Goal: Find specific page/section: Find specific page/section

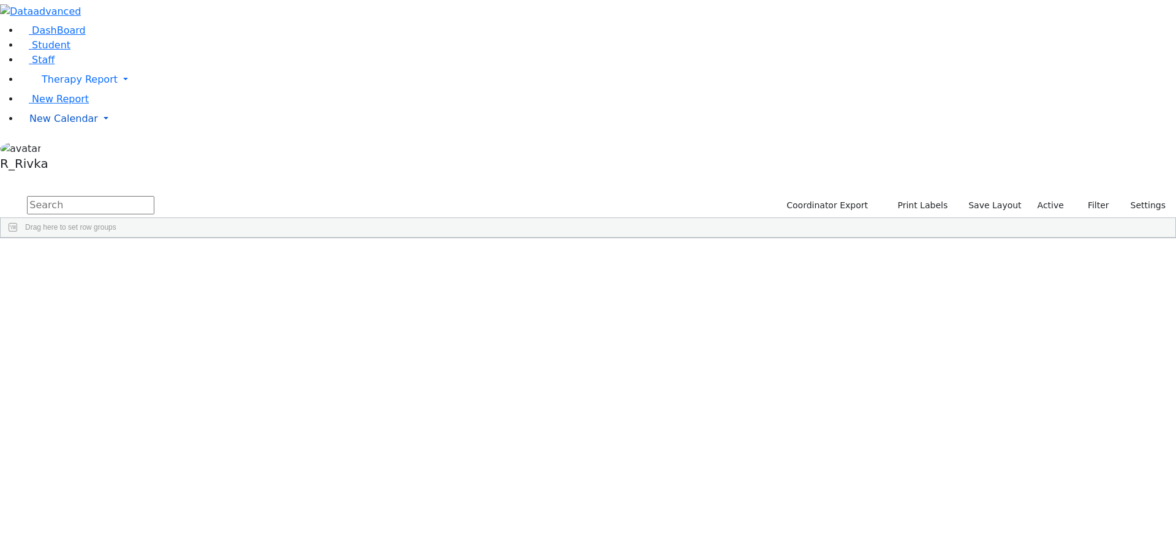
click at [79, 92] on link "New Calendar" at bounding box center [598, 79] width 1157 height 25
click at [46, 149] on span "Calendar" at bounding box center [48, 143] width 44 height 12
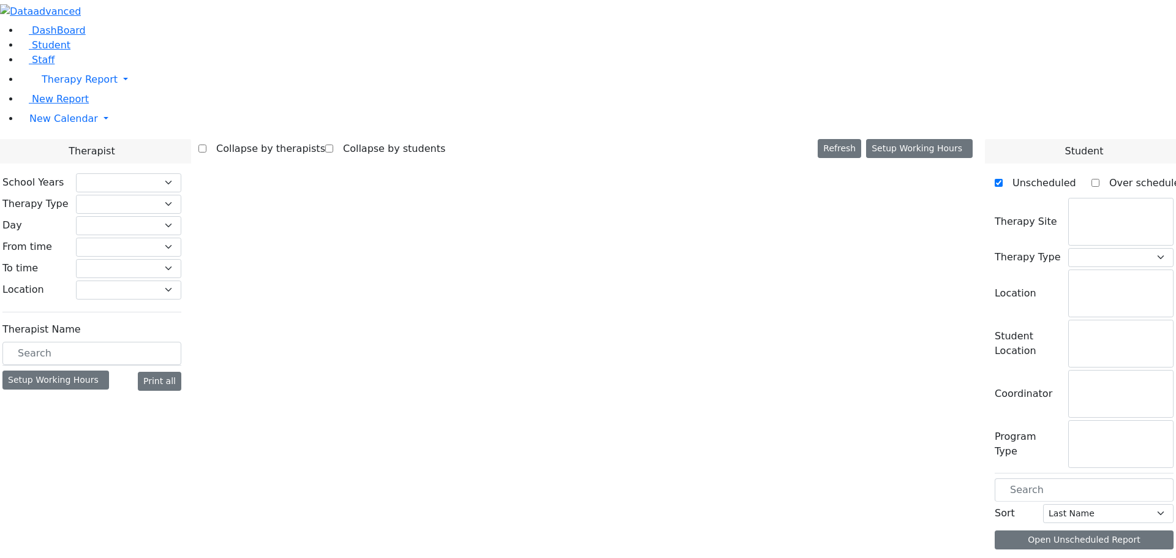
checkbox input "false"
select select "212"
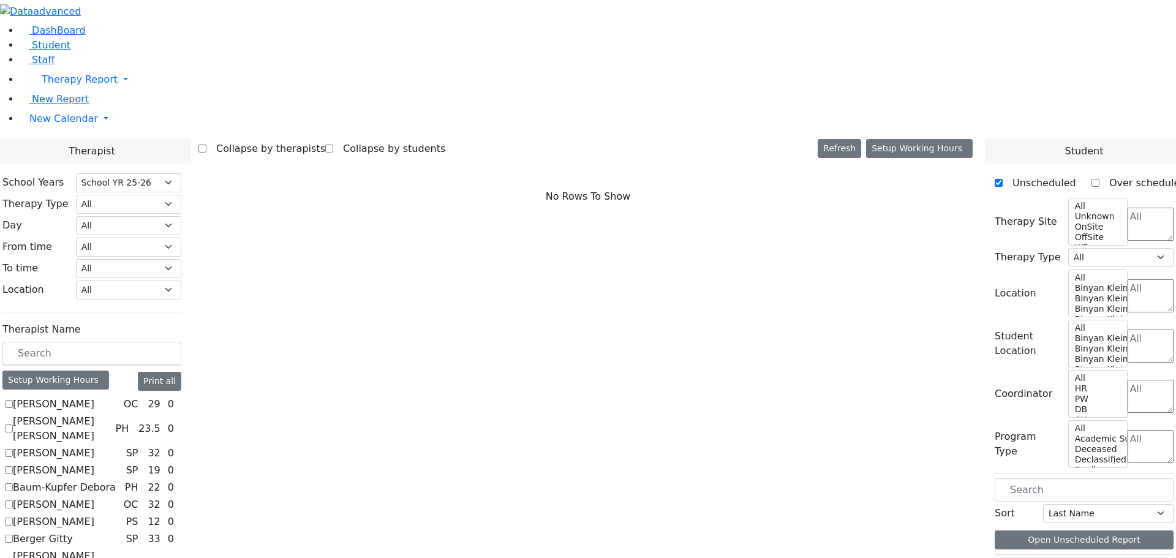
scroll to position [368, 0]
checkbox input "true"
select select "1"
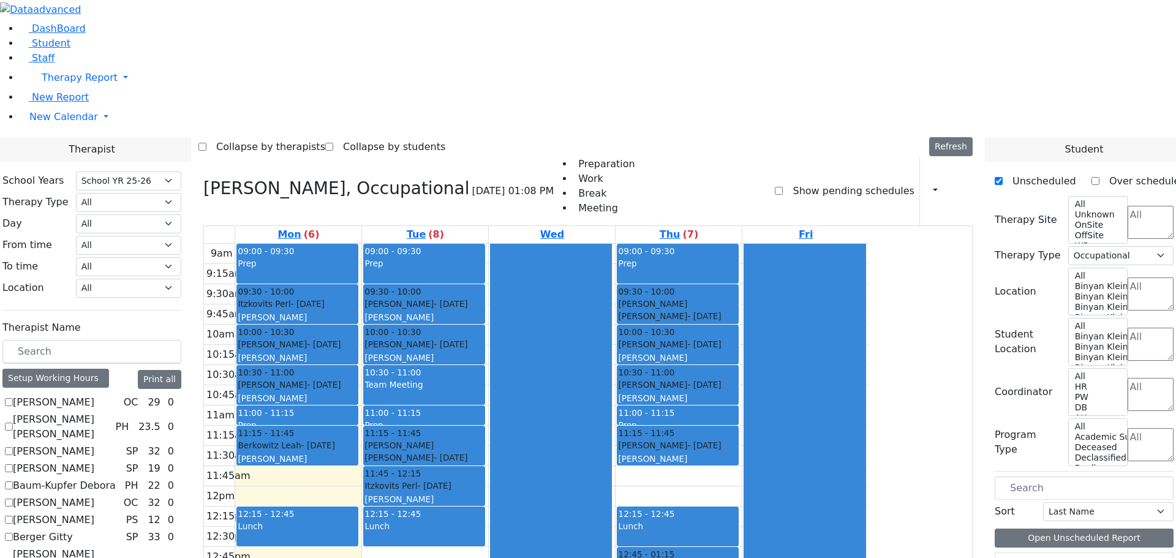
scroll to position [840, 0]
checkbox input "true"
select select
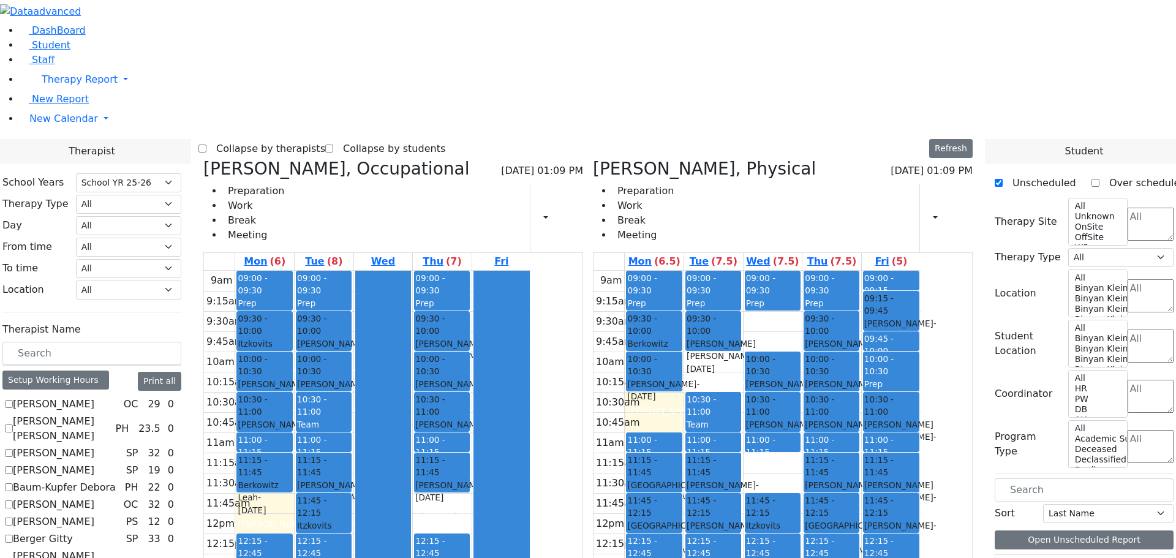
scroll to position [350, 0]
checkbox input "true"
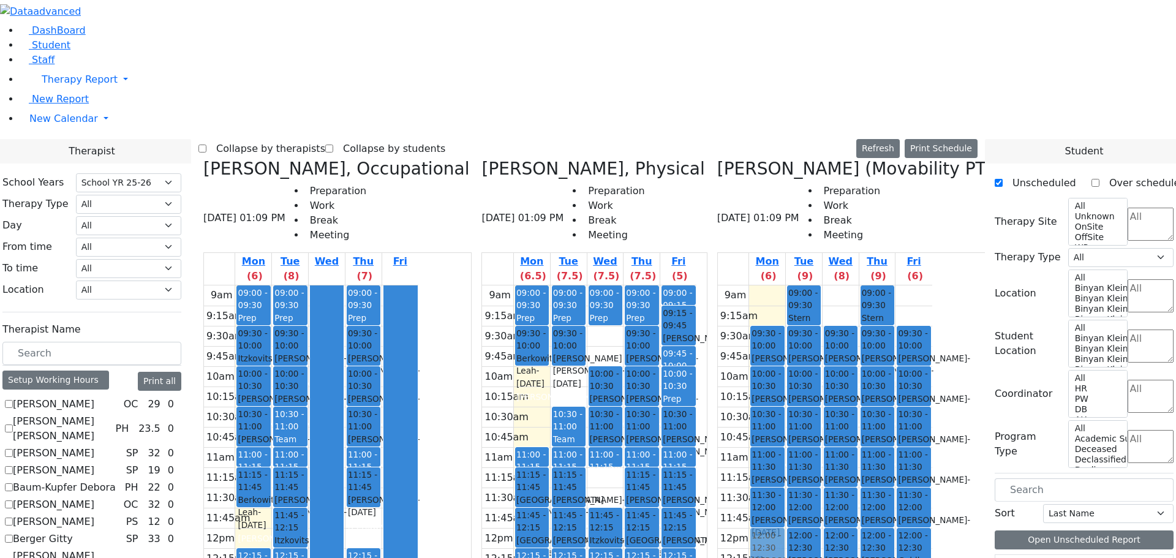
drag, startPoint x: 587, startPoint y: 168, endPoint x: 818, endPoint y: 330, distance: 282.4
click at [818, 330] on div "[PERSON_NAME], Occupational [DATE] 01:09 PM Preparation Work Break Meeting Mon …" at bounding box center [587, 465] width 779 height 613
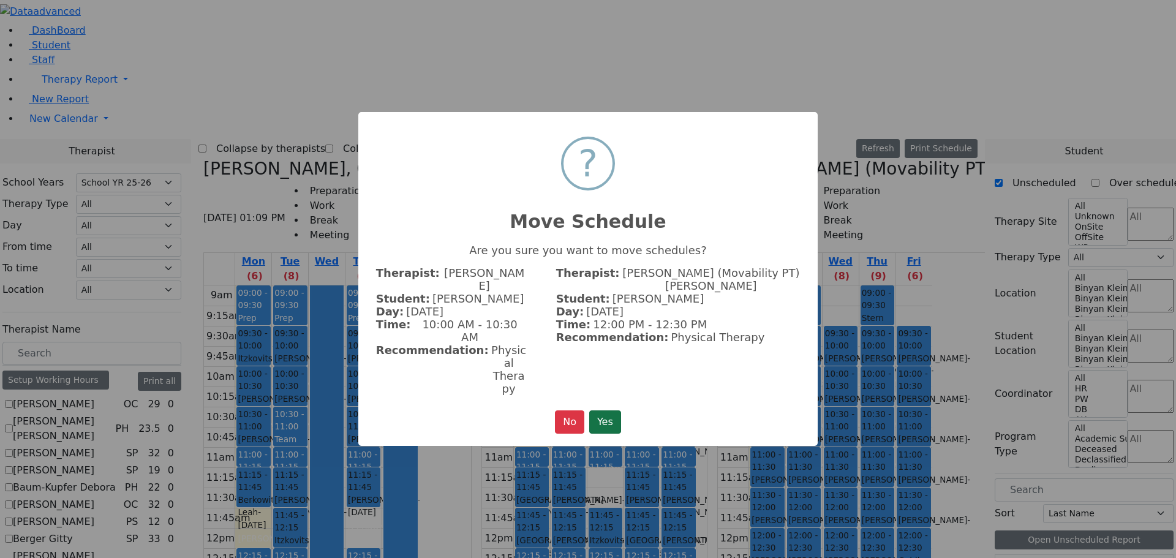
click at [615, 410] on button "Yes" at bounding box center [605, 421] width 32 height 23
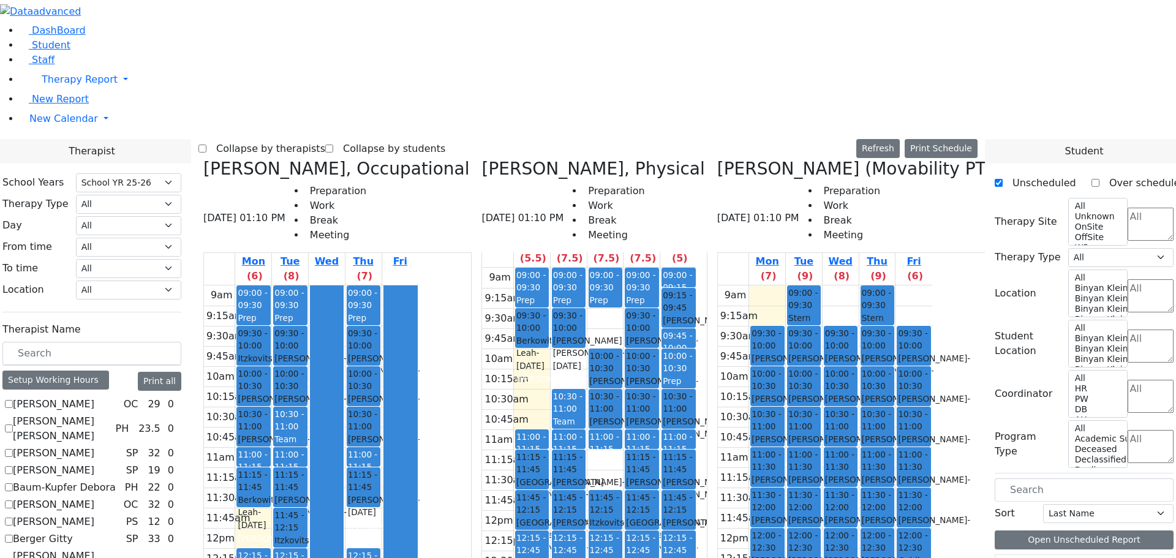
scroll to position [0, 0]
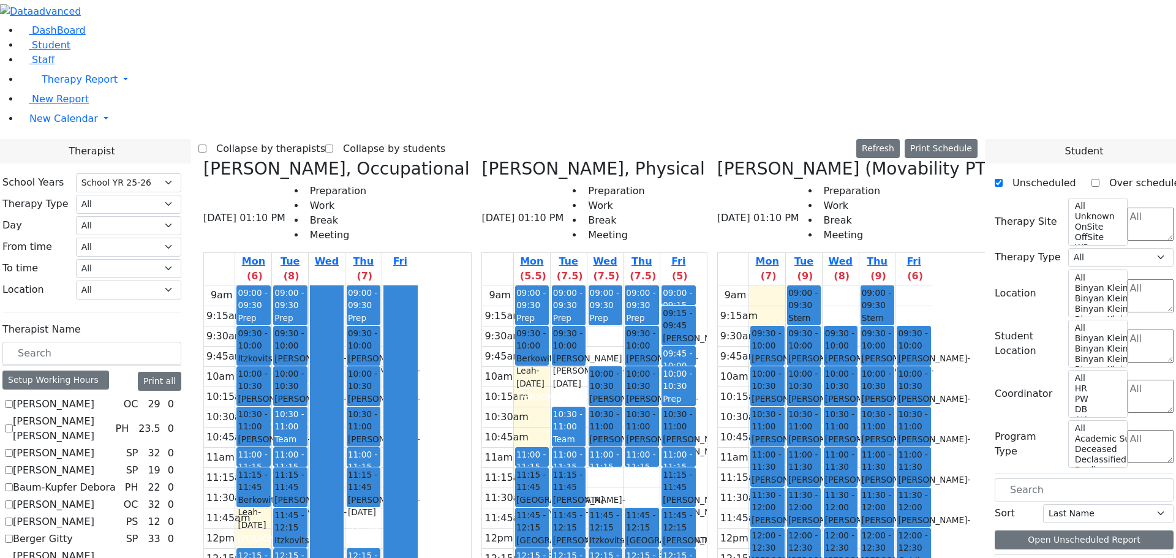
drag, startPoint x: 698, startPoint y: 241, endPoint x: 878, endPoint y: 453, distance: 278.1
click at [905, 480] on div "[PERSON_NAME], Occupational [DATE] 01:10 PM Preparation Work Break Meeting Mon …" at bounding box center [587, 465] width 779 height 613
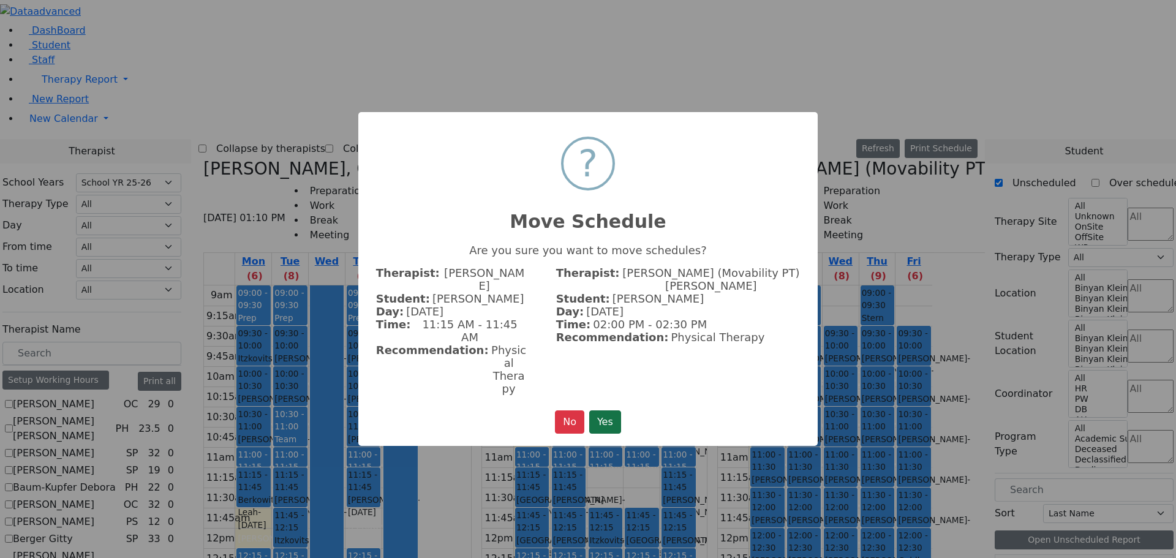
drag, startPoint x: 605, startPoint y: 386, endPoint x: 629, endPoint y: 399, distance: 27.1
click at [605, 410] on button "Yes" at bounding box center [605, 421] width 32 height 23
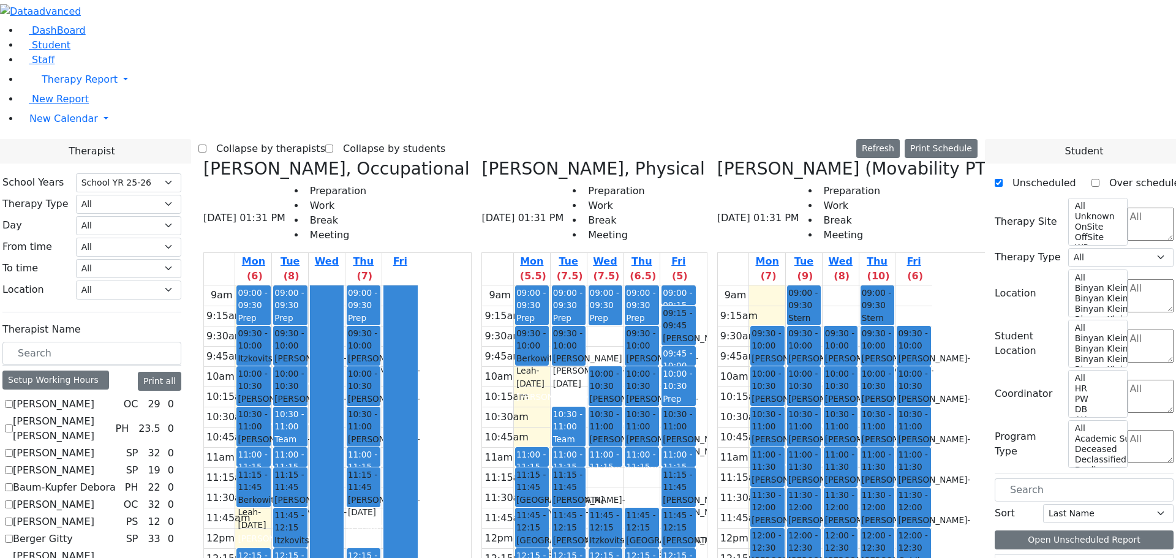
drag, startPoint x: 635, startPoint y: 388, endPoint x: 859, endPoint y: 488, distance: 244.9
click at [859, 488] on div "[PERSON_NAME], Occupational [DATE] 01:31 PM Preparation Work Break Meeting Mon …" at bounding box center [587, 465] width 779 height 613
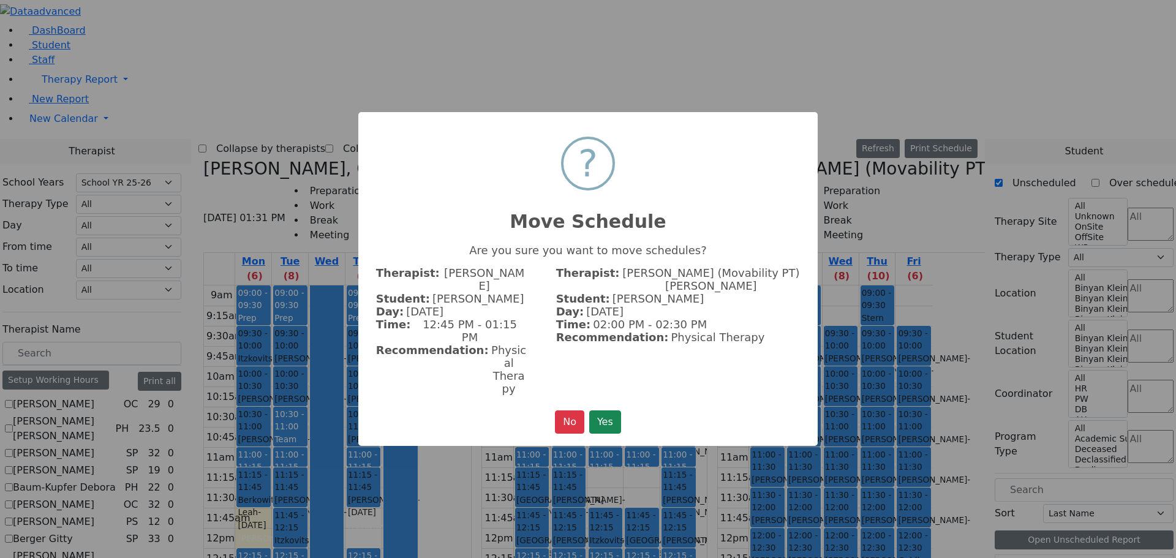
drag, startPoint x: 603, startPoint y: 382, endPoint x: 619, endPoint y: 391, distance: 18.4
click at [607, 410] on button "Yes" at bounding box center [605, 421] width 32 height 23
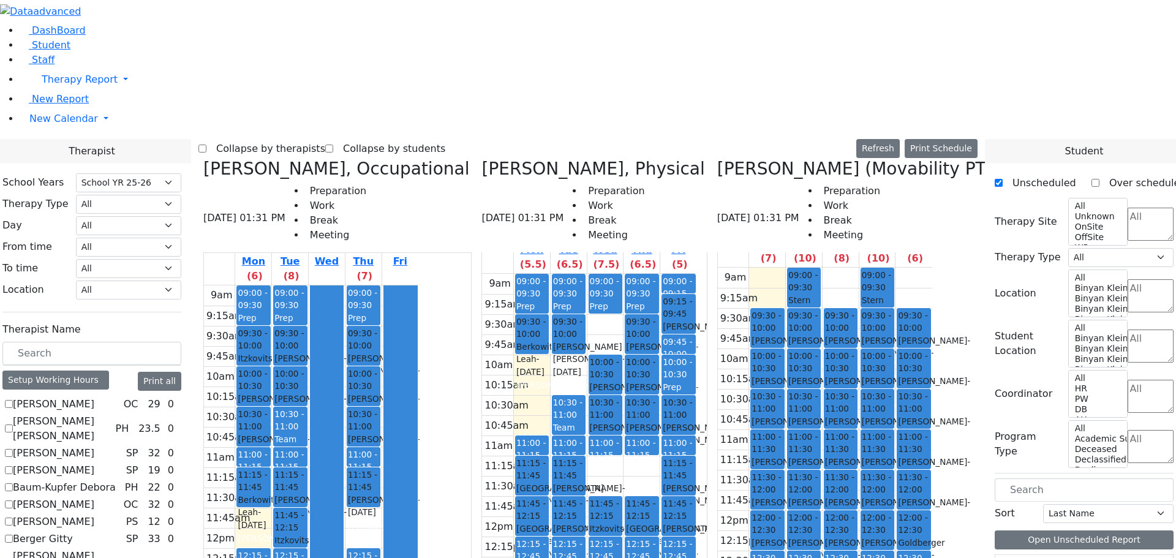
scroll to position [18, 0]
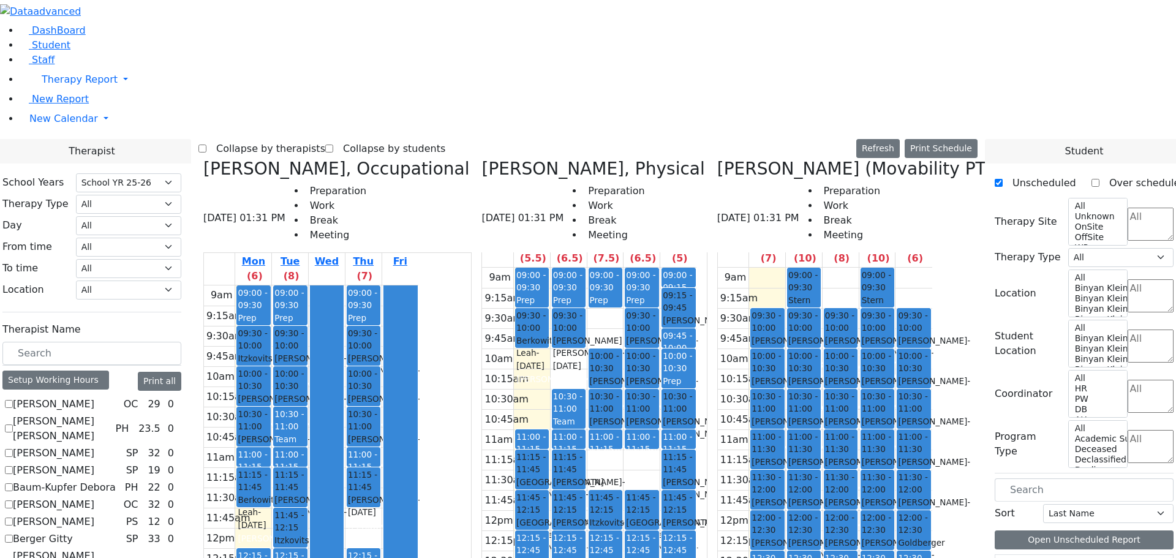
click at [481, 159] on icon at bounding box center [481, 169] width 0 height 20
checkbox input "false"
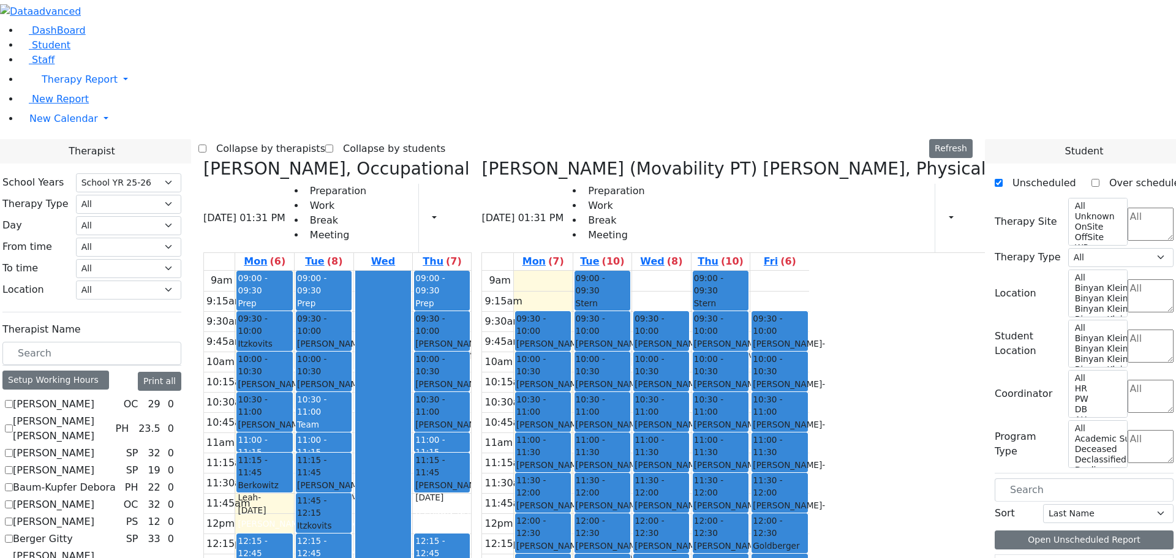
click at [481, 159] on icon at bounding box center [481, 169] width 0 height 20
select select "1"
checkbox input "false"
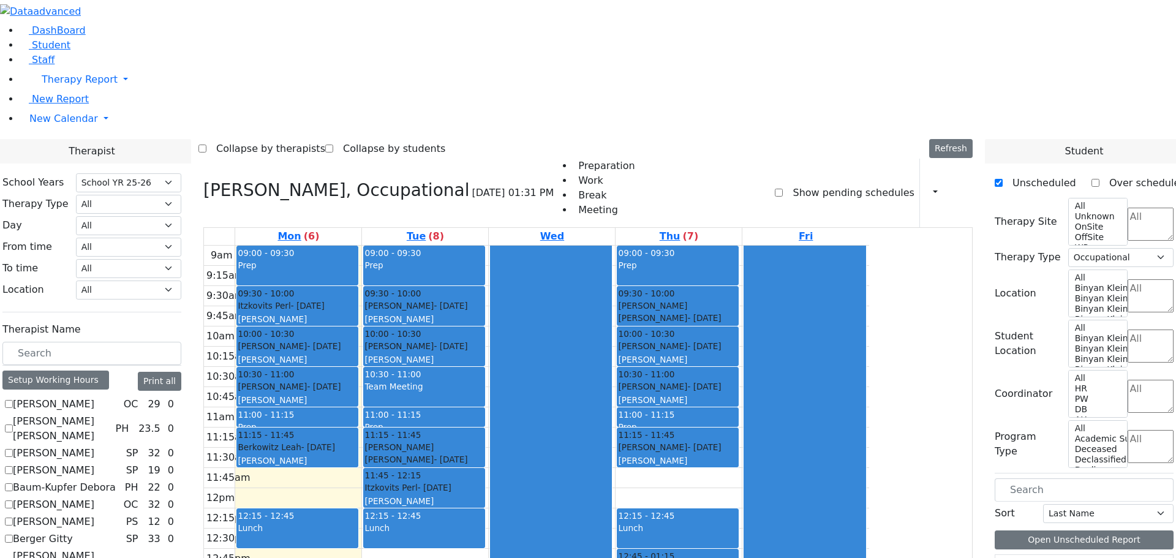
scroll to position [0, 0]
click at [94, 397] on label "[PERSON_NAME]" at bounding box center [53, 404] width 81 height 15
click at [13, 400] on input "[PERSON_NAME]" at bounding box center [9, 404] width 8 height 8
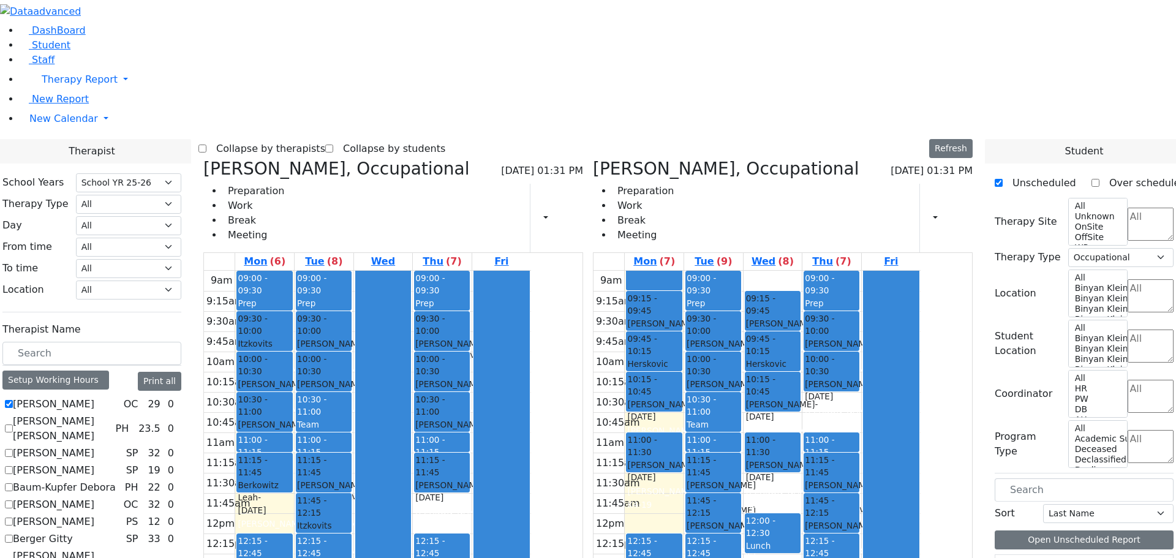
click at [94, 397] on label "[PERSON_NAME]" at bounding box center [53, 404] width 81 height 15
click at [13, 400] on input "[PERSON_NAME]" at bounding box center [9, 404] width 8 height 8
checkbox input "false"
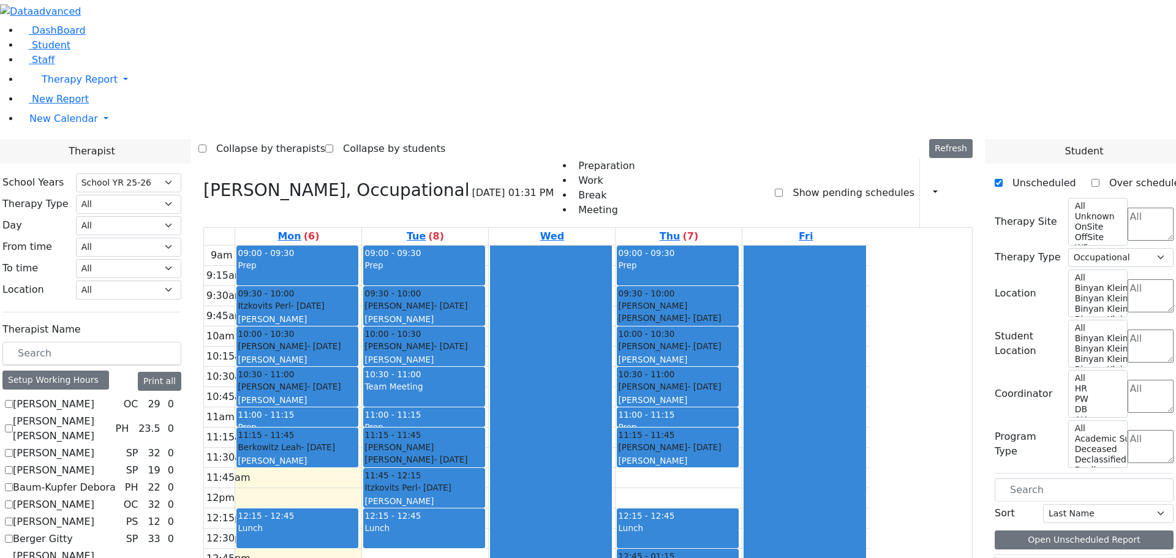
scroll to position [490, 0]
checkbox input "true"
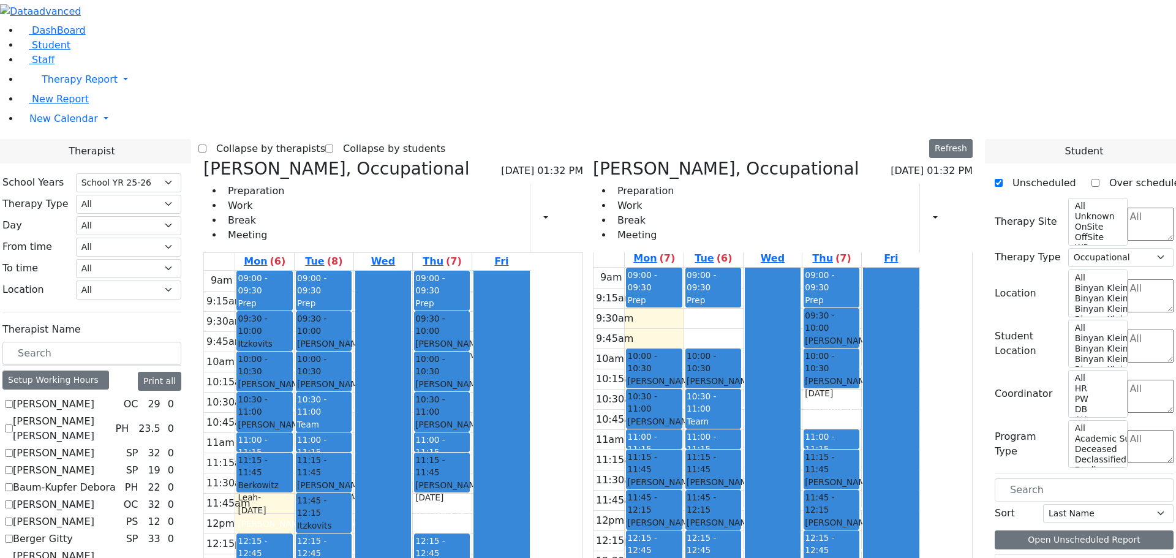
scroll to position [0, 0]
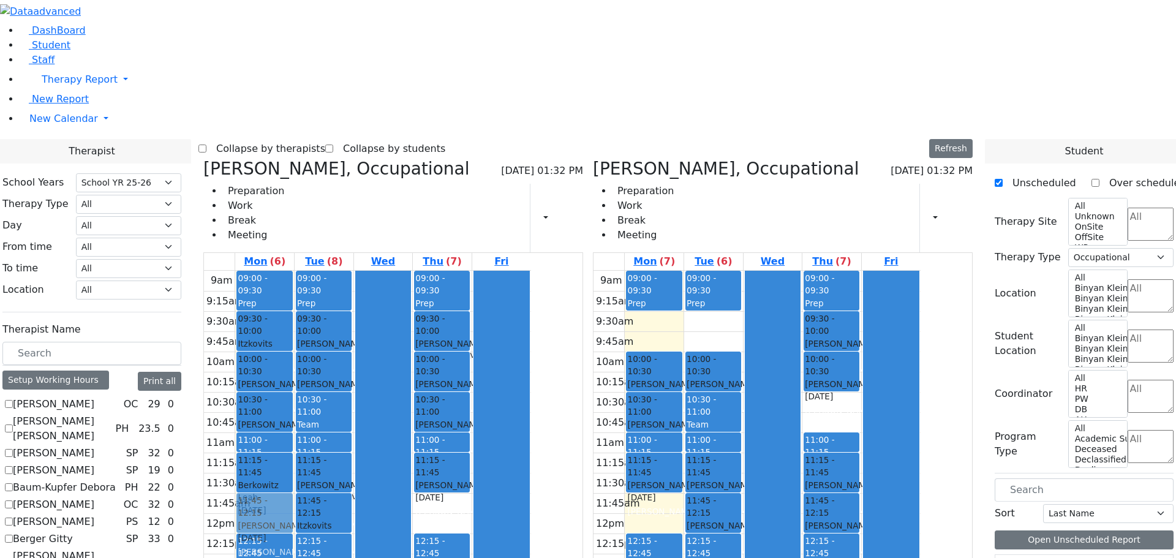
drag, startPoint x: 712, startPoint y: 334, endPoint x: 392, endPoint y: 327, distance: 319.8
click at [392, 327] on div "[PERSON_NAME], Occupational [DATE] 01:32 PM Preparation Work Break Meeting Prin…" at bounding box center [587, 458] width 779 height 598
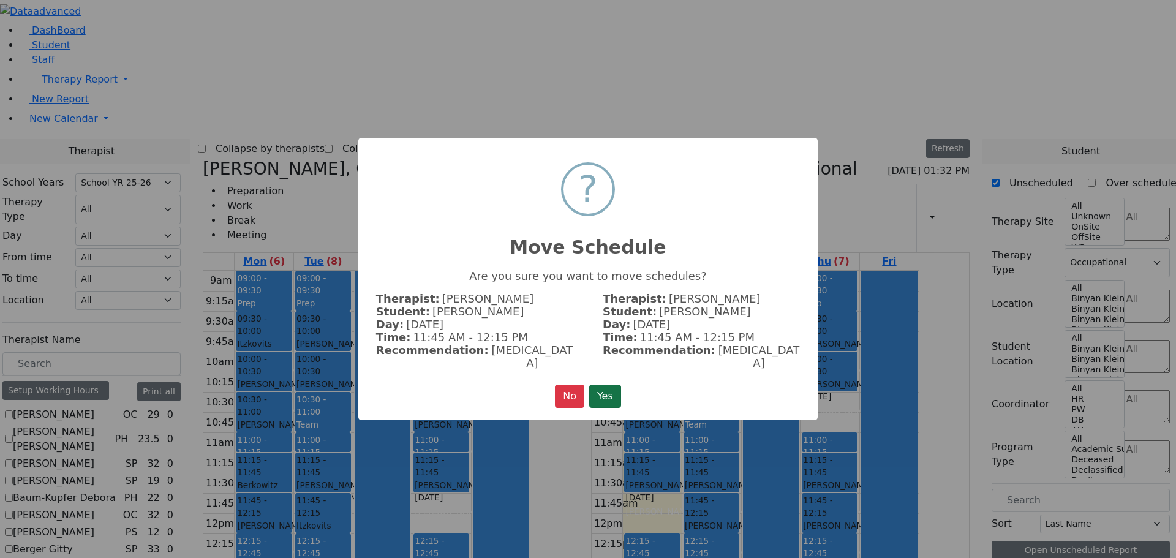
click at [614, 385] on button "Yes" at bounding box center [605, 396] width 32 height 23
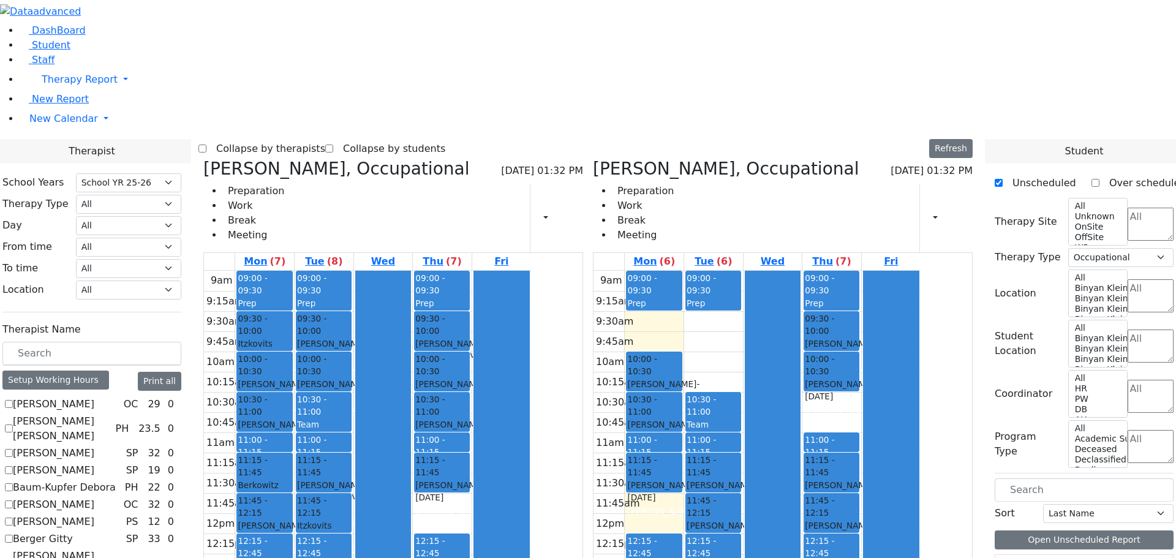
drag, startPoint x: 779, startPoint y: 196, endPoint x: 456, endPoint y: 415, distance: 390.4
click at [456, 415] on div "[PERSON_NAME], Occupational [DATE] 01:32 PM Preparation Work Break Meeting Prin…" at bounding box center [587, 458] width 779 height 598
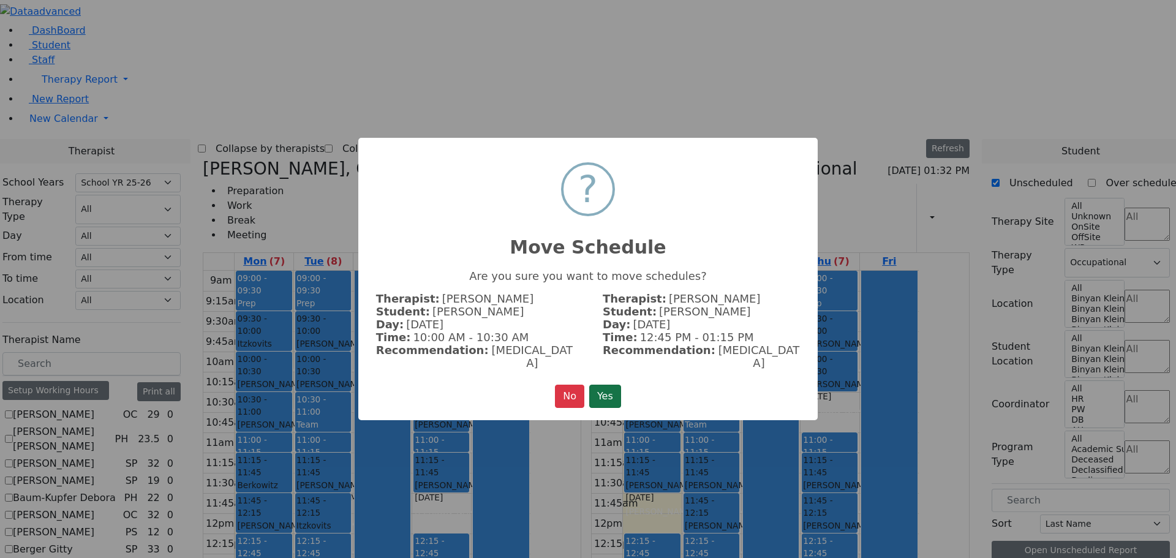
click at [602, 385] on button "Yes" at bounding box center [605, 396] width 32 height 23
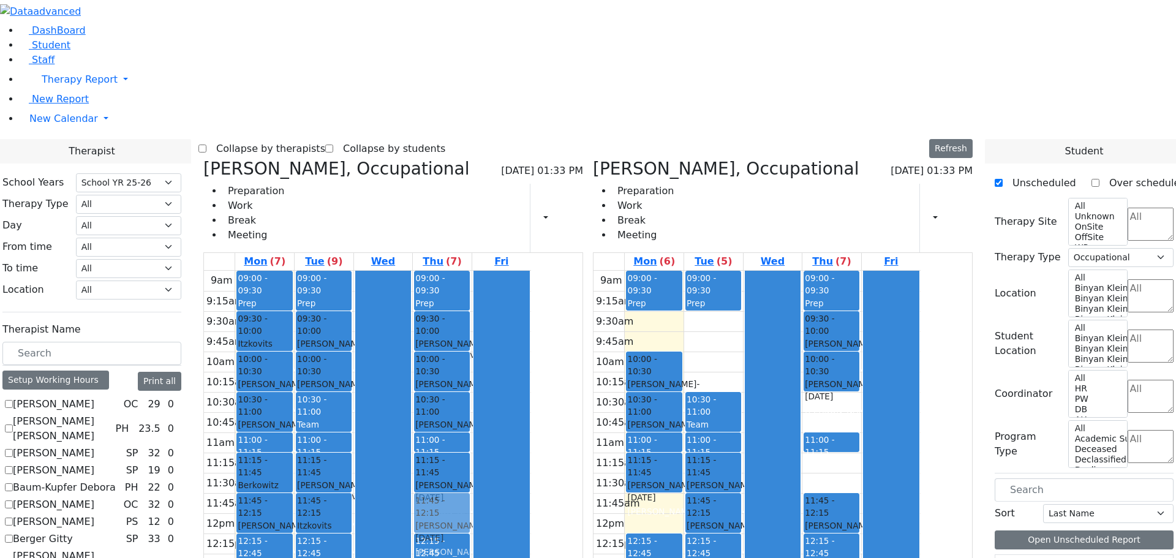
drag, startPoint x: 903, startPoint y: 285, endPoint x: 579, endPoint y: 322, distance: 326.1
click at [579, 322] on div "[PERSON_NAME], Occupational [DATE] 01:33 PM Preparation Work Break Meeting Prin…" at bounding box center [587, 458] width 779 height 598
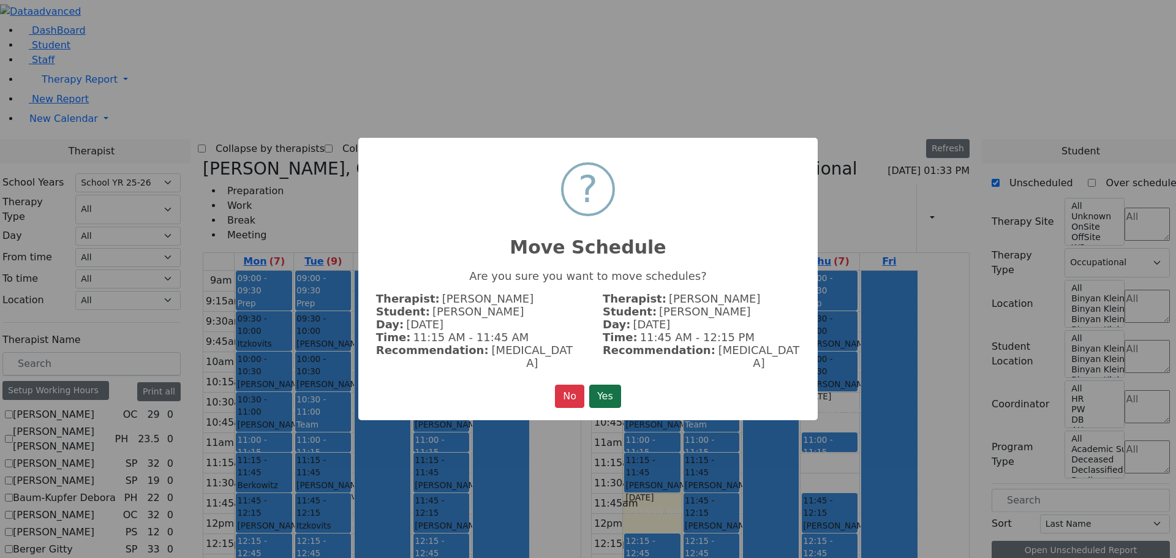
click at [600, 387] on button "Yes" at bounding box center [605, 396] width 32 height 23
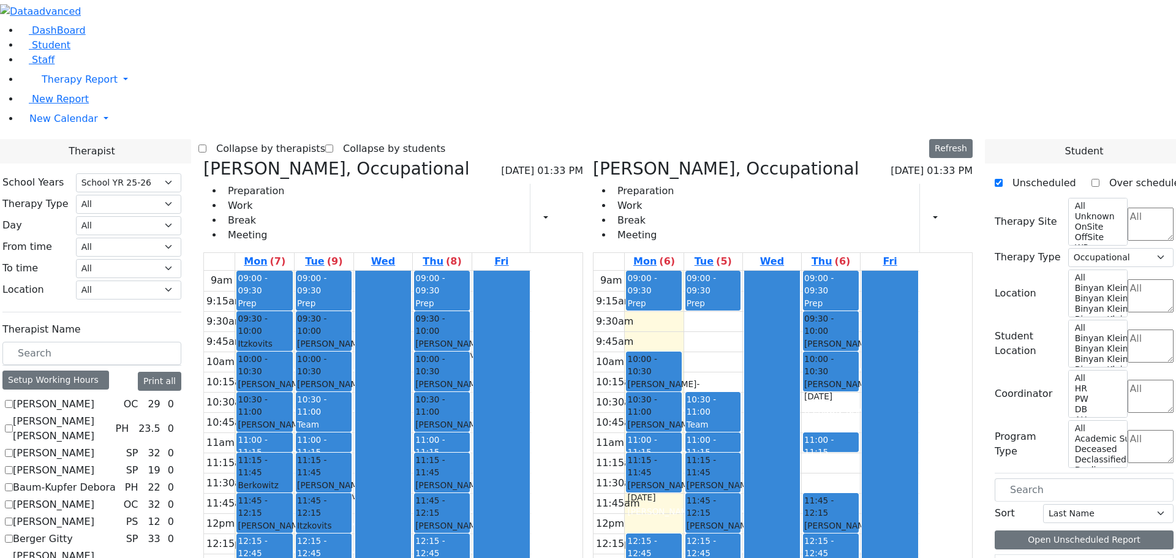
drag, startPoint x: 385, startPoint y: 467, endPoint x: 384, endPoint y: 429, distance: 38.0
click at [294, 429] on div "09:00 - 09:30 Prep 09:30 - 10:00 Itzkovits Perl - [DATE] [PERSON_NAME] Grade 4 …" at bounding box center [264, 513] width 59 height 485
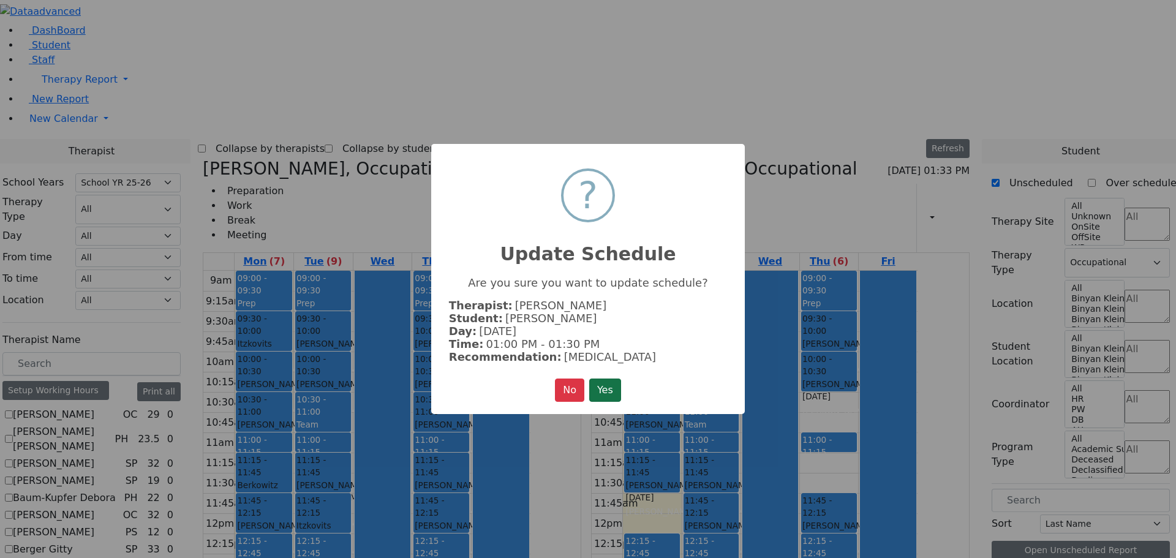
click at [598, 380] on button "Yes" at bounding box center [605, 390] width 32 height 23
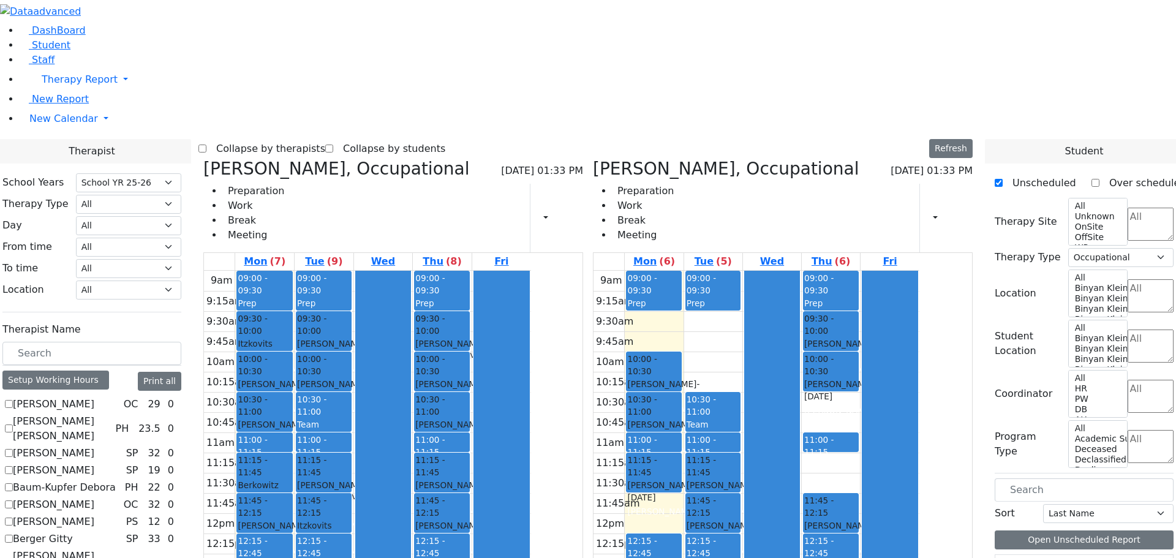
drag, startPoint x: 372, startPoint y: 438, endPoint x: 372, endPoint y: 418, distance: 19.6
click at [294, 418] on div "09:00 - 09:30 Prep 09:30 - 10:00 Itzkovits Perl - [DATE] [PERSON_NAME] Grade 4 …" at bounding box center [264, 513] width 59 height 485
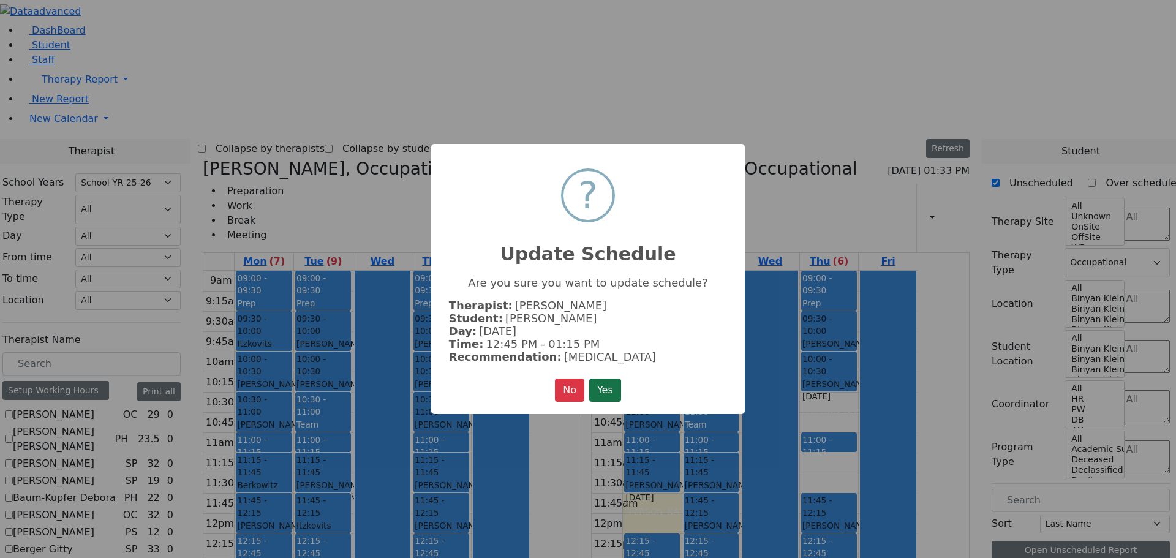
click at [605, 393] on button "Yes" at bounding box center [605, 390] width 32 height 23
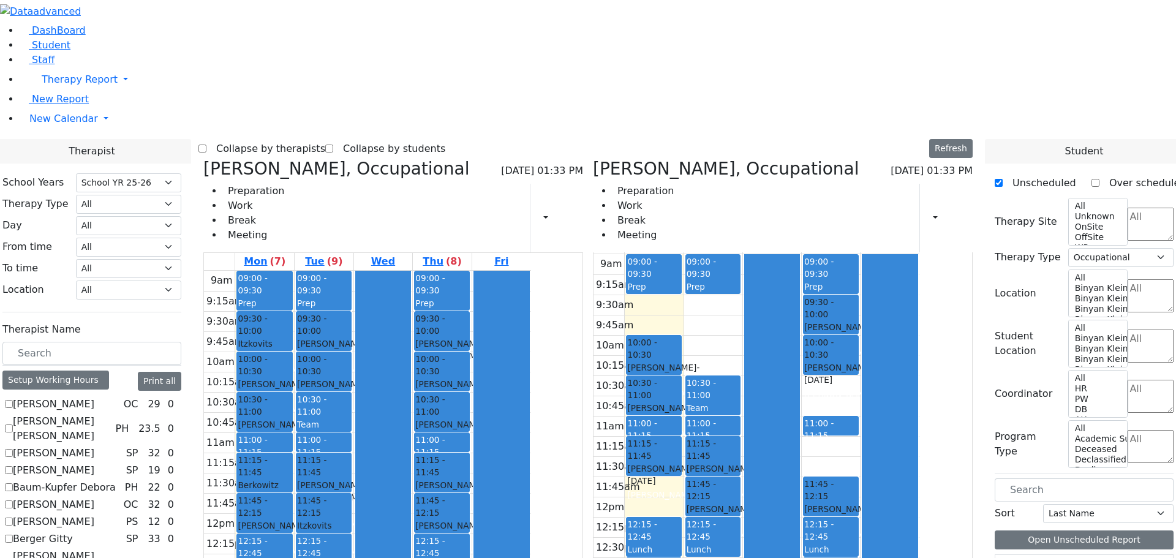
drag, startPoint x: 391, startPoint y: 403, endPoint x: 380, endPoint y: 465, distance: 62.7
click at [294, 465] on div "09:00 - 09:30 Prep 09:30 - 10:00 Itzkovits Perl - [DATE] [PERSON_NAME] Grade 4 …" at bounding box center [264, 513] width 59 height 485
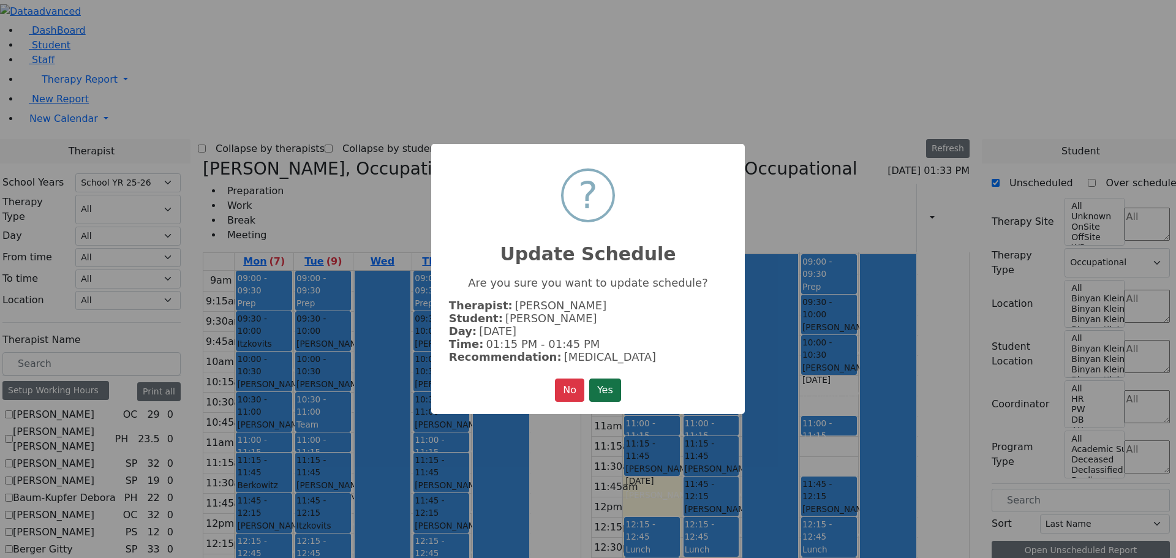
click at [617, 388] on button "Yes" at bounding box center [605, 390] width 32 height 23
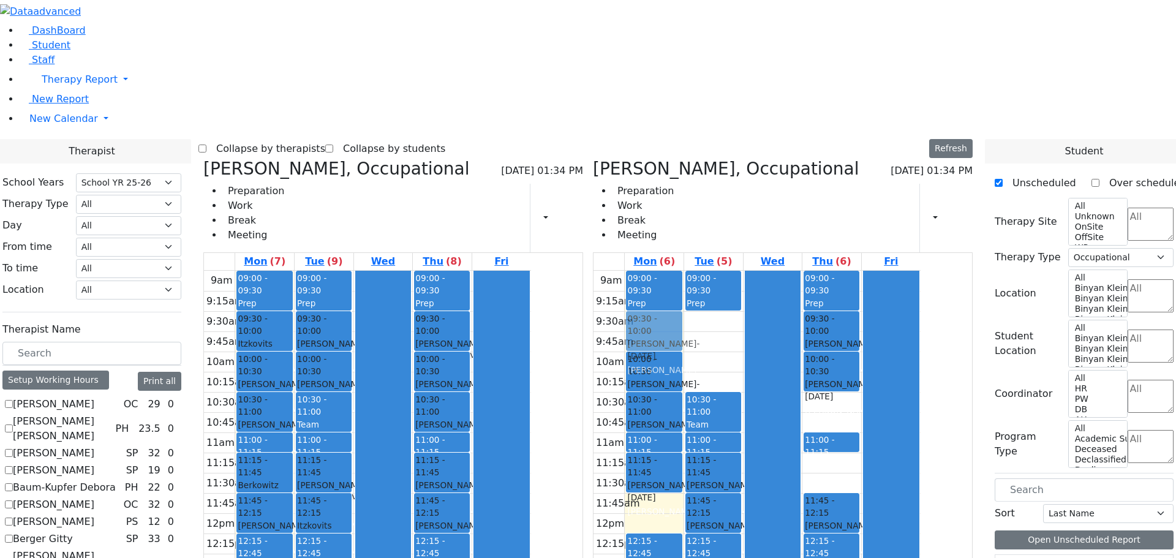
drag, startPoint x: 374, startPoint y: 445, endPoint x: 700, endPoint y: 132, distance: 452.3
click at [701, 159] on div "[PERSON_NAME], Occupational [DATE] 01:34 PM Preparation Work Break Meeting Prin…" at bounding box center [587, 458] width 779 height 598
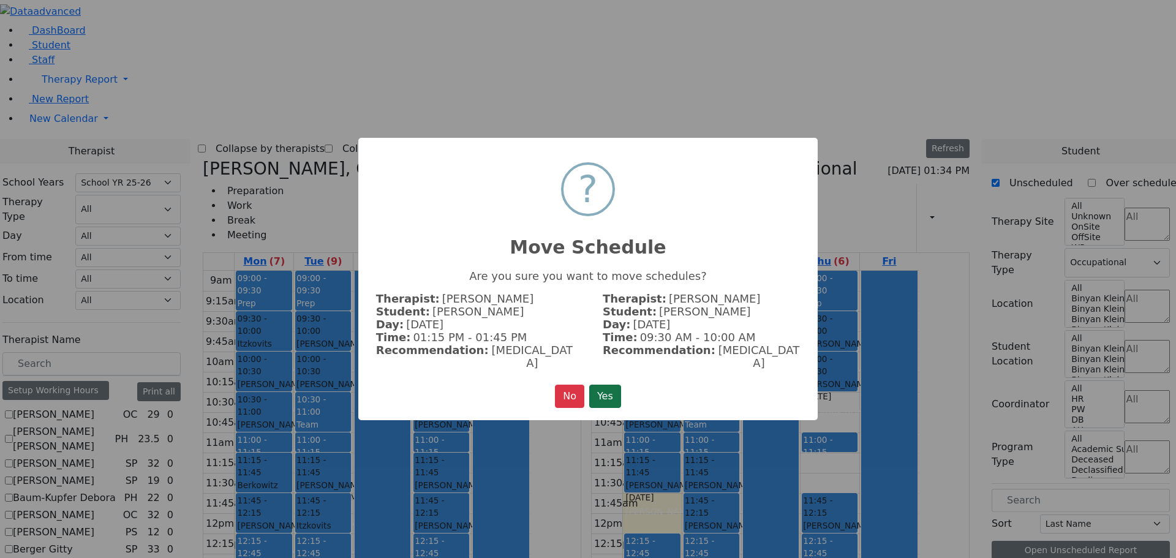
click at [613, 385] on button "Yes" at bounding box center [605, 396] width 32 height 23
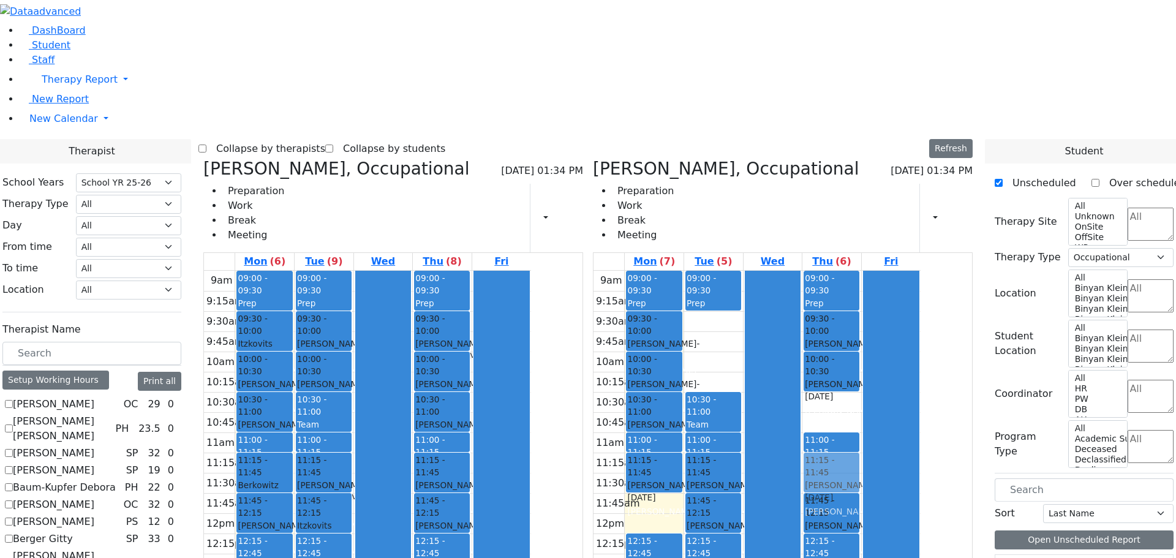
drag, startPoint x: 438, startPoint y: 451, endPoint x: 883, endPoint y: 299, distance: 470.7
click at [886, 298] on div "[PERSON_NAME], Occupational [DATE] 01:34 PM Preparation Work Break Meeting Prin…" at bounding box center [587, 458] width 779 height 598
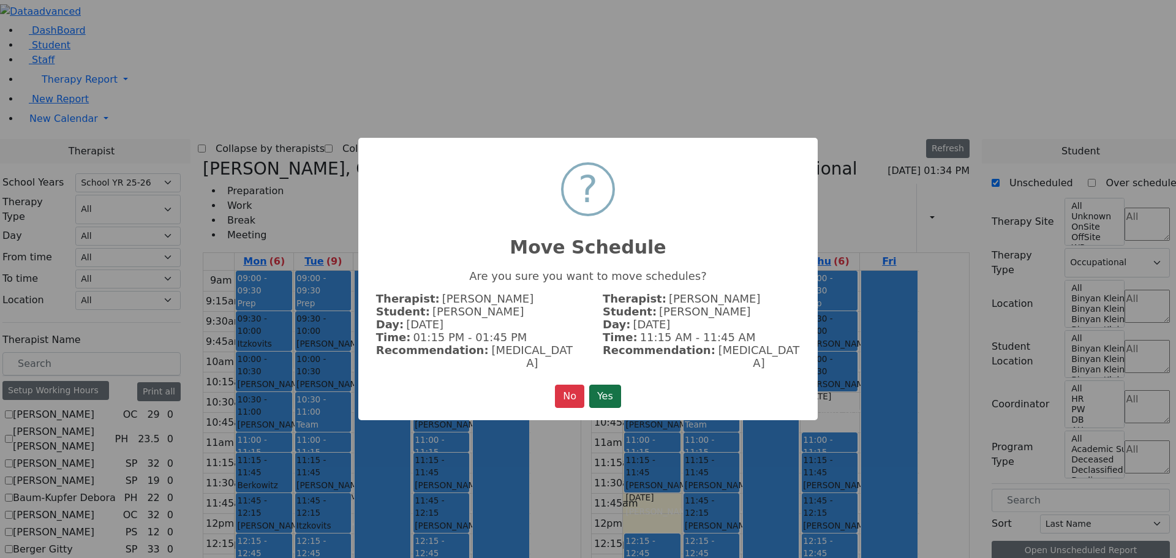
click at [607, 385] on button "Yes" at bounding box center [605, 396] width 32 height 23
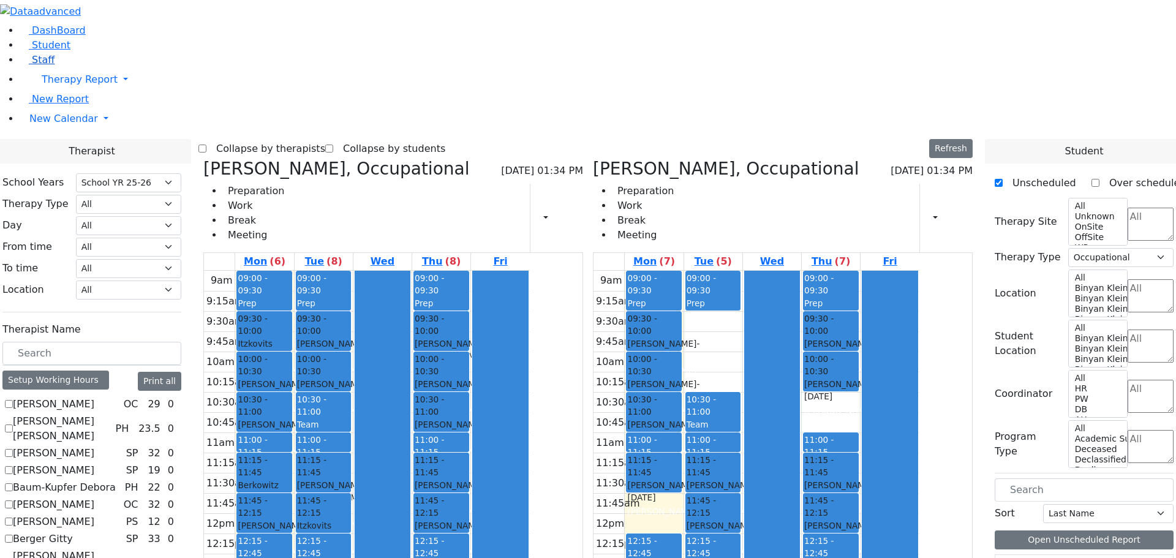
click at [37, 66] on span "Staff" at bounding box center [43, 60] width 23 height 12
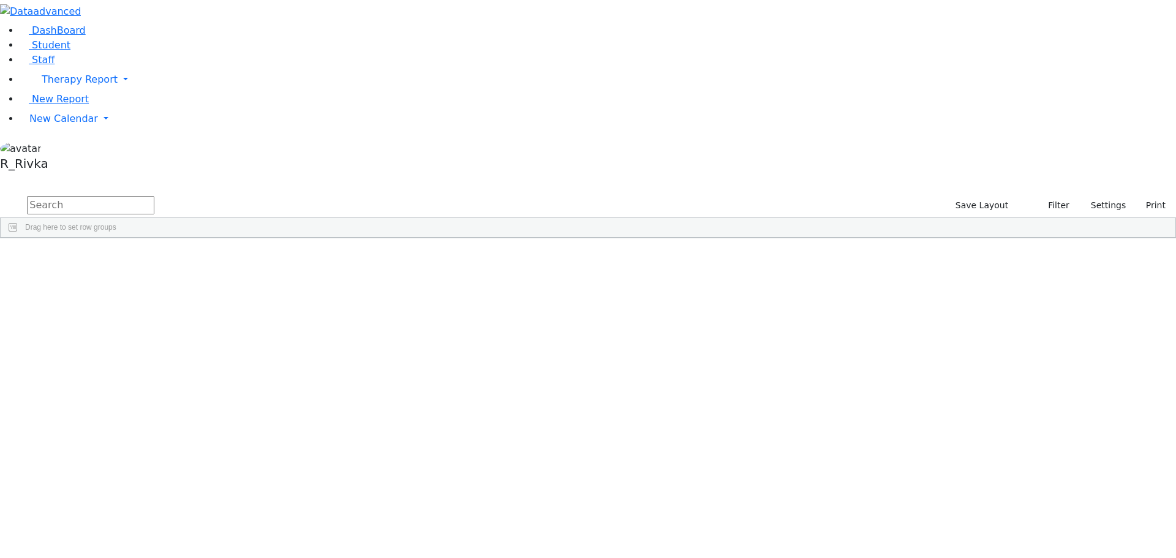
click at [154, 196] on input "text" at bounding box center [90, 205] width 127 height 18
type input "c"
click at [214, 258] on div "Shifra" at bounding box center [178, 266] width 72 height 17
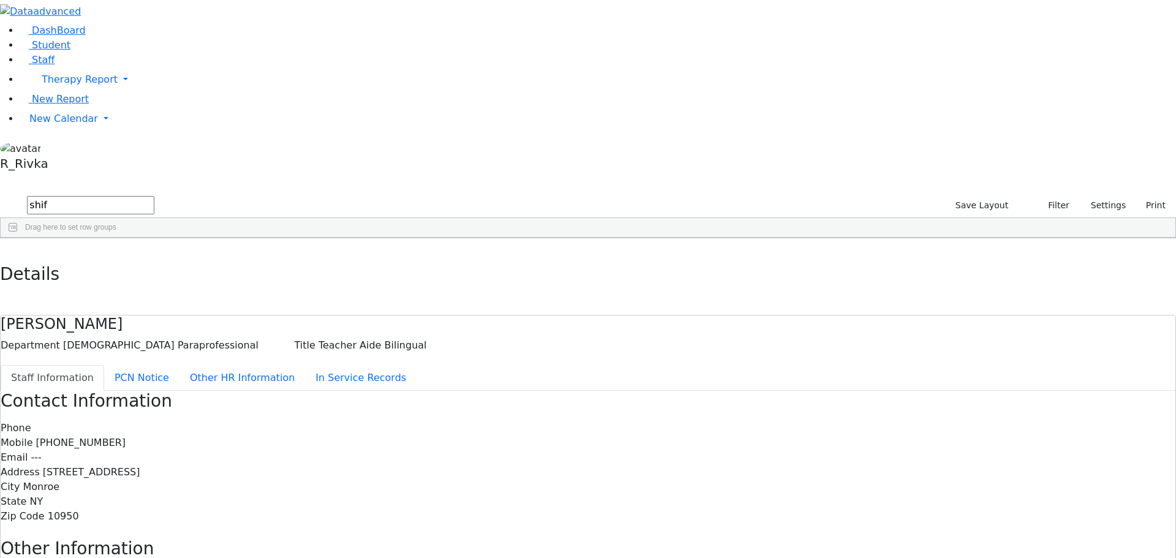
drag, startPoint x: 139, startPoint y: 204, endPoint x: 380, endPoint y: 74, distance: 273.5
click at [142, 204] on div "DashBoard Student Staff Therapy Report Student Old Calendar Report" at bounding box center [588, 383] width 1176 height 766
click at [154, 196] on input "shif" at bounding box center [90, 205] width 127 height 18
drag, startPoint x: 170, startPoint y: 50, endPoint x: 158, endPoint y: 52, distance: 12.4
click at [154, 194] on form "shif" at bounding box center [77, 205] width 154 height 23
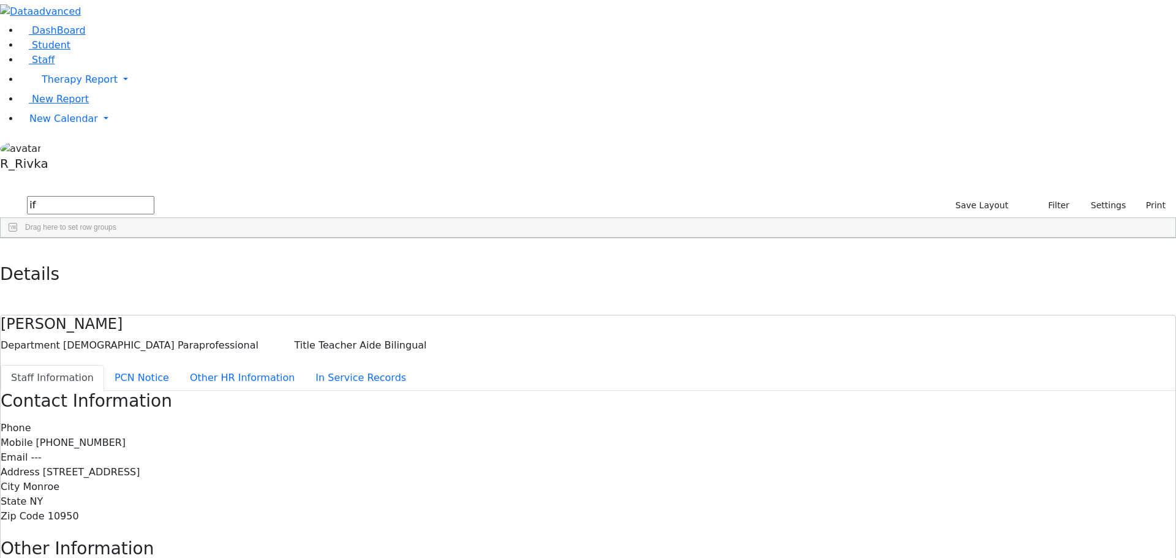
click at [154, 196] on input "if" at bounding box center [90, 205] width 127 height 18
type input "i"
click at [18, 238] on button "button" at bounding box center [9, 251] width 18 height 26
click at [154, 196] on input "text" at bounding box center [90, 205] width 127 height 18
type input "chay"
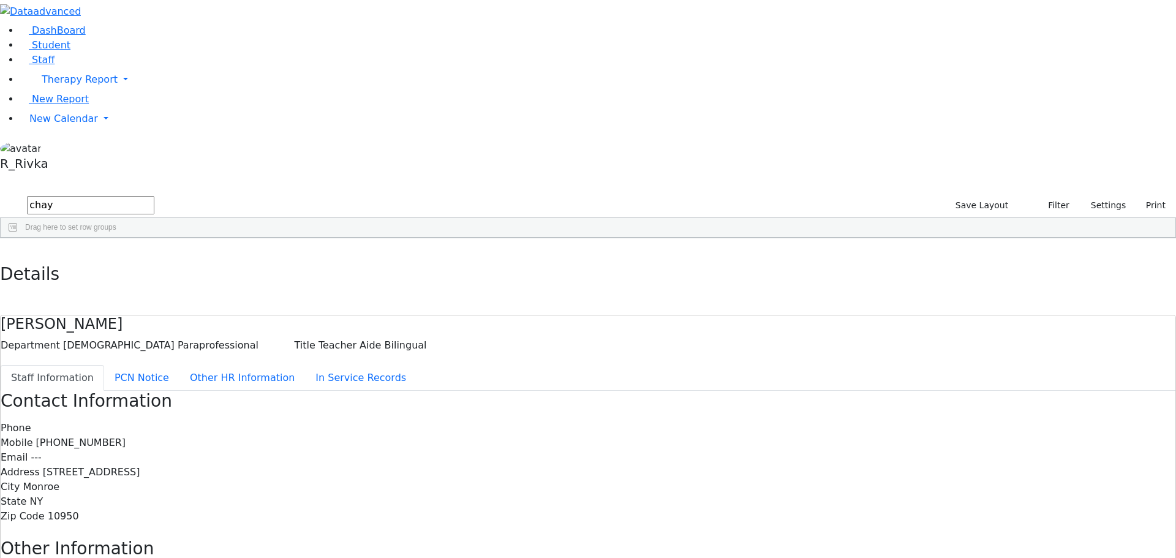
click at [142, 309] on div "Katz" at bounding box center [105, 317] width 72 height 17
click at [18, 238] on button "button" at bounding box center [9, 251] width 18 height 26
drag, startPoint x: 187, startPoint y: 53, endPoint x: 146, endPoint y: 53, distance: 40.4
click at [146, 194] on form "chay" at bounding box center [77, 205] width 154 height 23
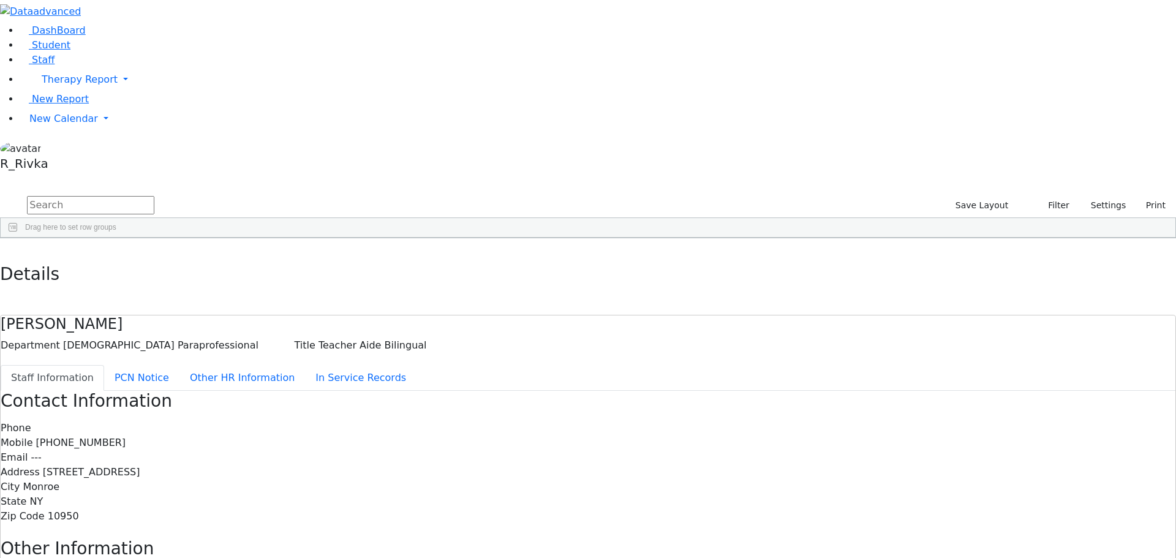
click at [154, 196] on input "text" at bounding box center [90, 205] width 127 height 18
type input "huda"
click at [214, 309] on div "Hudas" at bounding box center [178, 317] width 72 height 17
click at [18, 238] on button "button" at bounding box center [9, 251] width 18 height 26
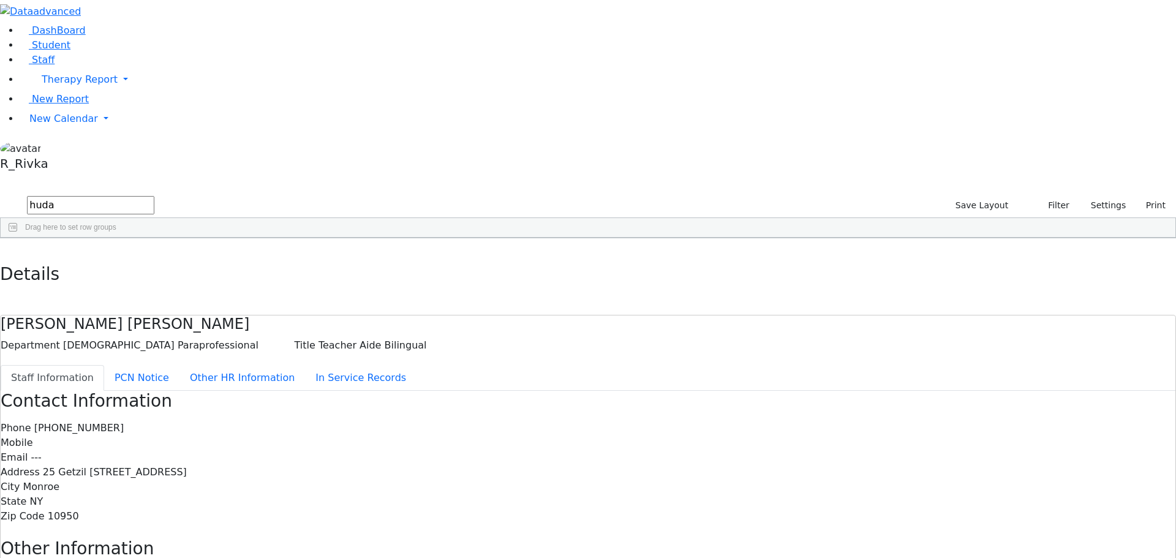
drag, startPoint x: 197, startPoint y: 54, endPoint x: 154, endPoint y: 54, distance: 42.9
click at [154, 194] on form "huda" at bounding box center [77, 205] width 154 height 23
type input "chan"
click at [503, 344] on div "(347) 563-4336" at bounding box center [467, 352] width 72 height 17
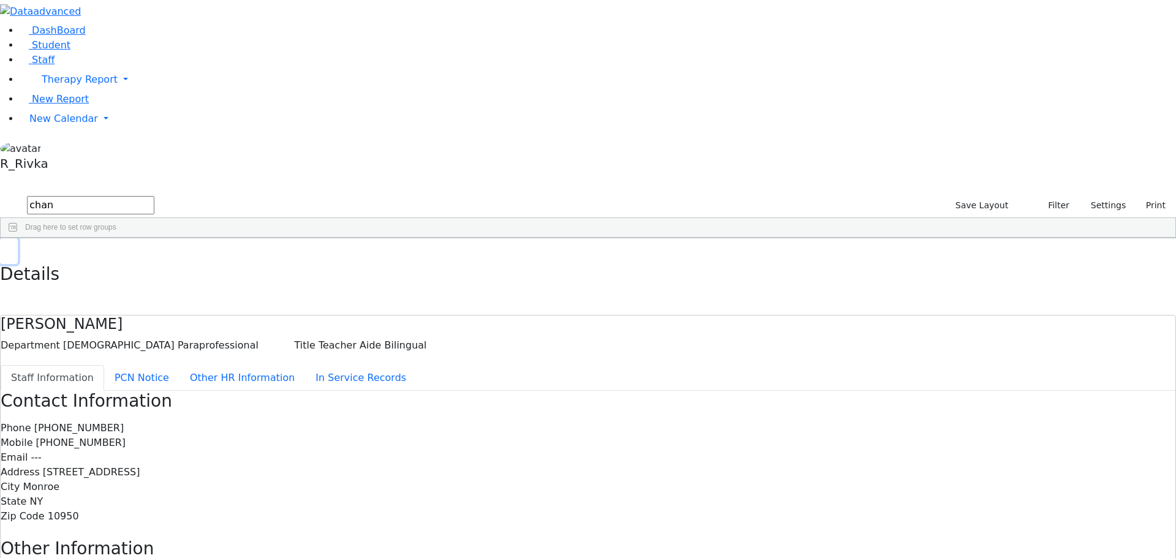
click at [12, 247] on icon "button" at bounding box center [9, 250] width 7 height 7
drag, startPoint x: 189, startPoint y: 47, endPoint x: 160, endPoint y: 51, distance: 29.2
click at [154, 194] on form "chan" at bounding box center [77, 205] width 154 height 23
type input "shif k"
